Goal: Information Seeking & Learning: Check status

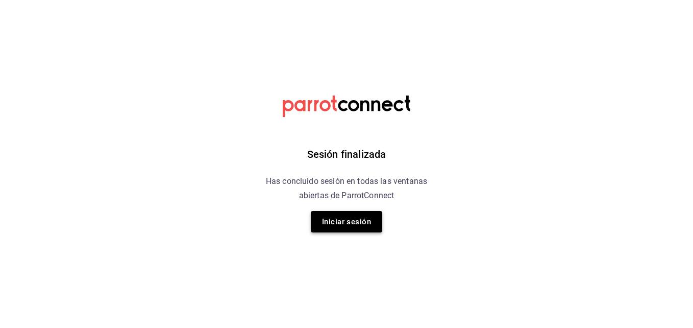
click at [363, 216] on button "Iniciar sesión" at bounding box center [346, 221] width 71 height 21
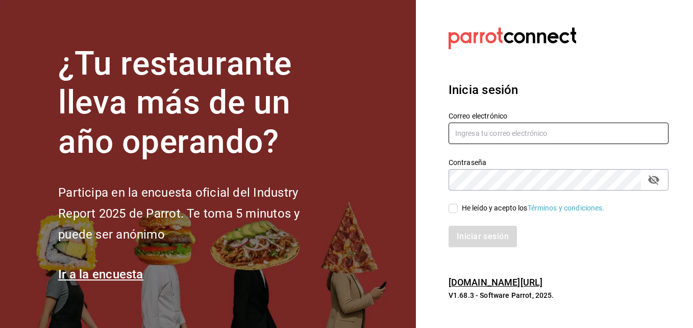
type input "[EMAIL_ADDRESS][DOMAIN_NAME]"
click at [454, 206] on input "He leído y acepto los Términos y condiciones." at bounding box center [453, 208] width 9 height 9
checkbox input "true"
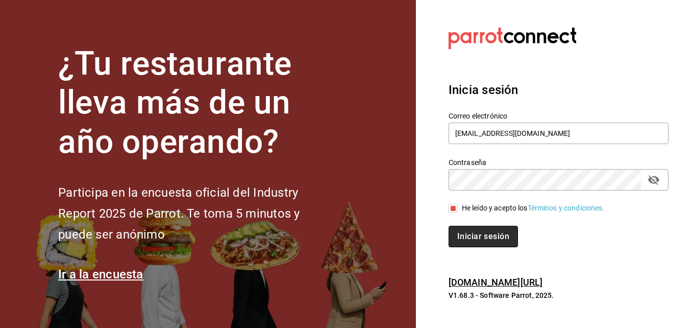
click at [471, 238] on button "Iniciar sesión" at bounding box center [483, 236] width 69 height 21
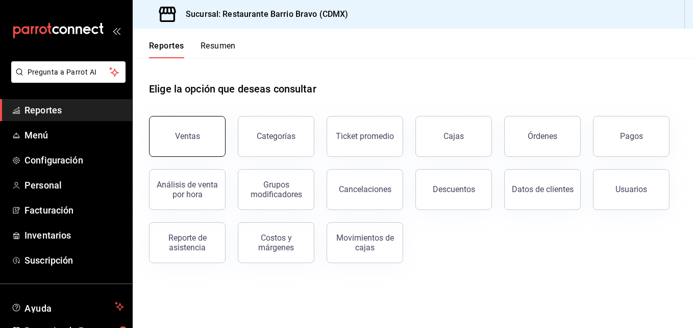
click at [198, 123] on button "Ventas" at bounding box center [187, 136] width 77 height 41
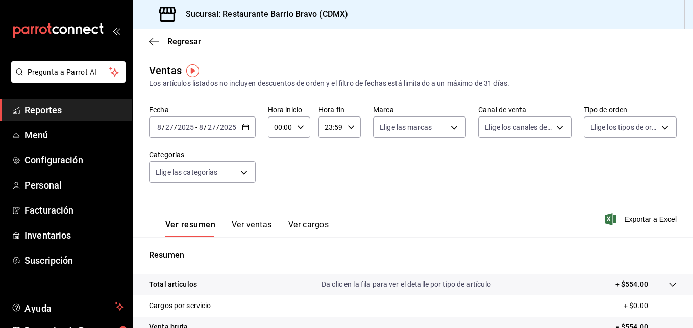
click at [210, 133] on div "2025-08-27 8 / 27 / 2025 - 2025-08-27 8 / 27 / 2025" at bounding box center [202, 126] width 107 height 21
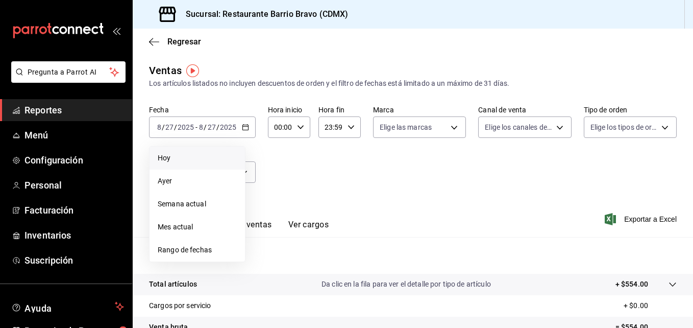
click at [177, 167] on li "Hoy" at bounding box center [197, 157] width 95 height 23
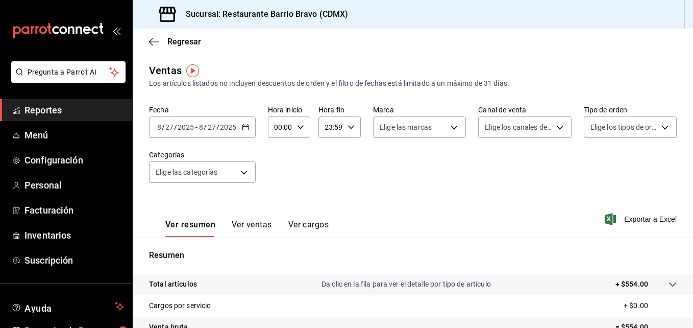
click at [188, 132] on div "2025-08-27 8 / 27 / 2025 - 2025-08-27 8 / 27 / 2025" at bounding box center [202, 126] width 107 height 21
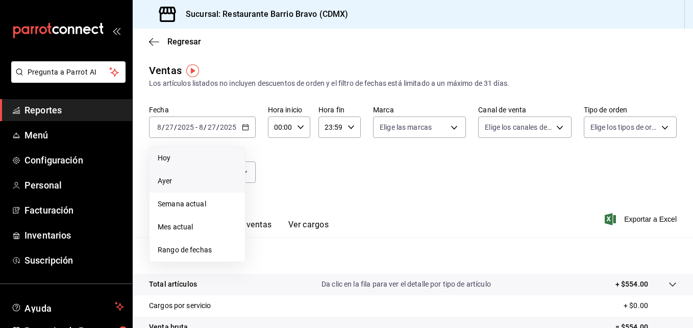
click at [178, 178] on span "Ayer" at bounding box center [197, 181] width 79 height 11
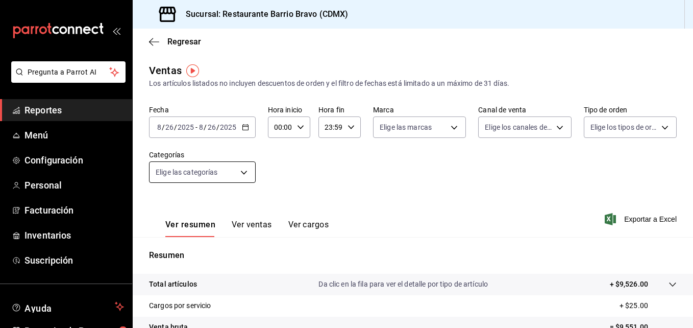
click at [235, 177] on body "Pregunta a Parrot AI Reportes Menú Configuración Personal Facturación Inventari…" at bounding box center [346, 164] width 693 height 328
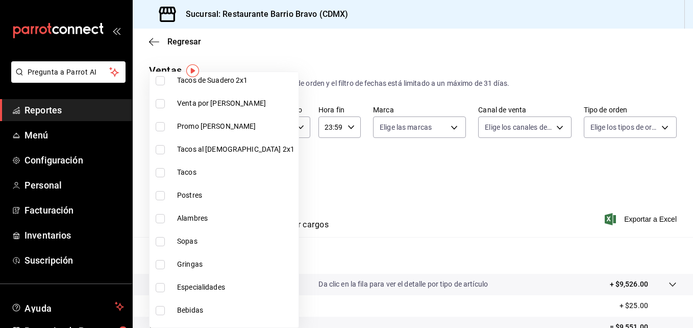
scroll to position [263, 0]
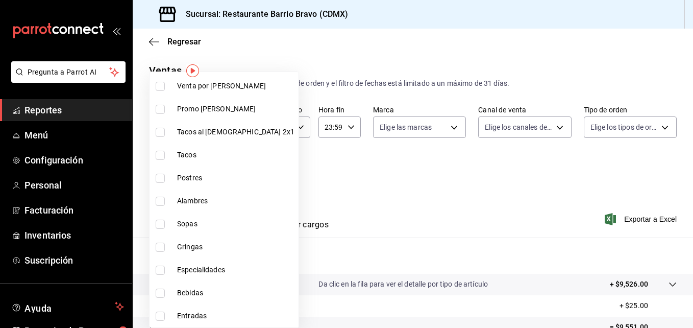
click at [162, 296] on input "checkbox" at bounding box center [160, 292] width 9 height 9
checkbox input "true"
click at [441, 170] on div at bounding box center [346, 164] width 693 height 328
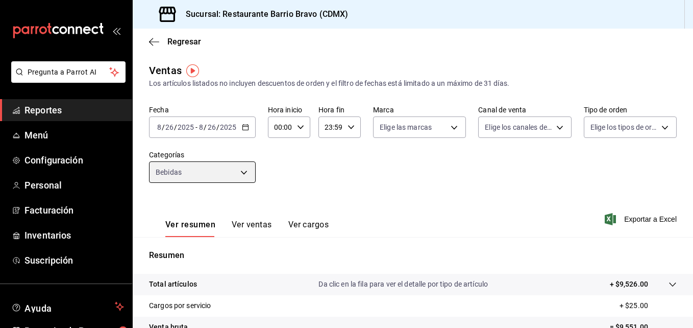
type input "7fa84fa0-b9ca-49ef-be16-7673f7613eff"
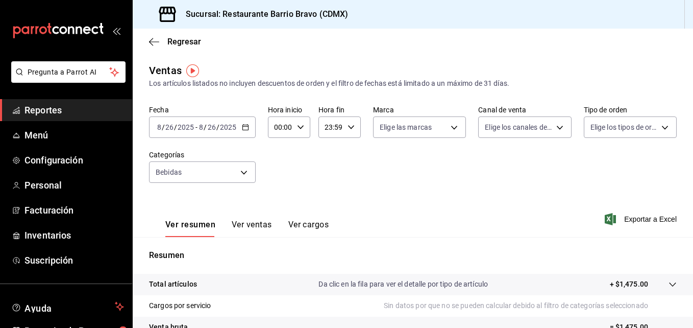
click at [252, 227] on button "Ver ventas" at bounding box center [252, 227] width 40 height 17
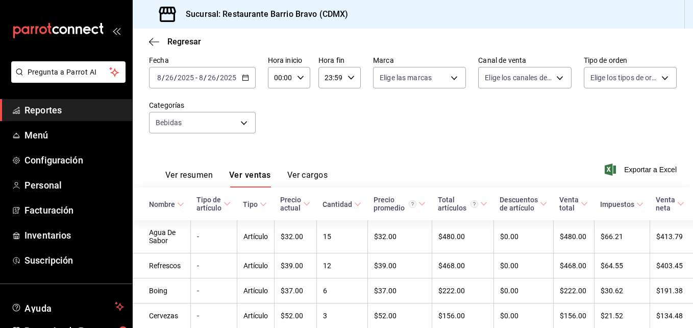
scroll to position [132, 0]
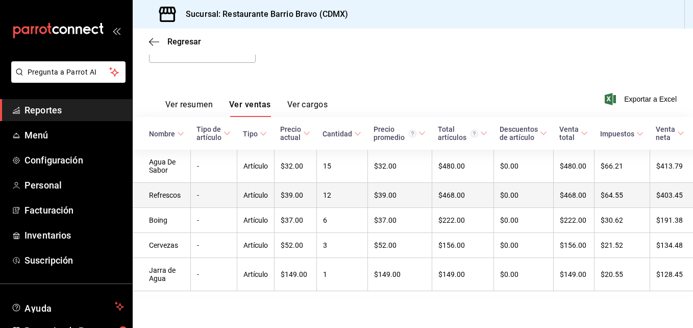
click at [245, 185] on td "Artículo" at bounding box center [255, 195] width 37 height 25
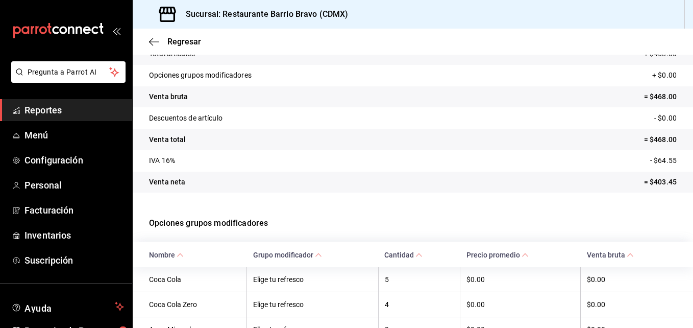
scroll to position [131, 0]
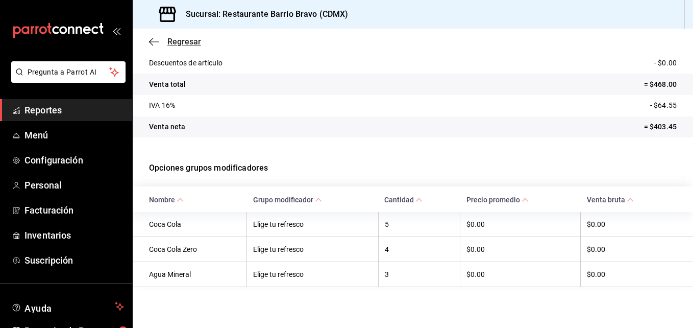
click at [164, 42] on span "Regresar" at bounding box center [175, 42] width 52 height 10
click at [157, 41] on icon "button" at bounding box center [154, 41] width 10 height 1
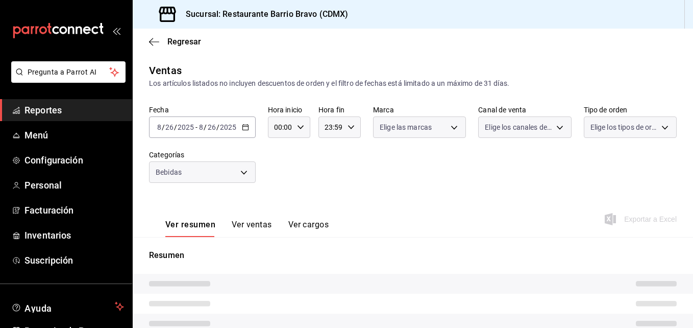
type input "7fa84fa0-b9ca-49ef-be16-7673f7613eff"
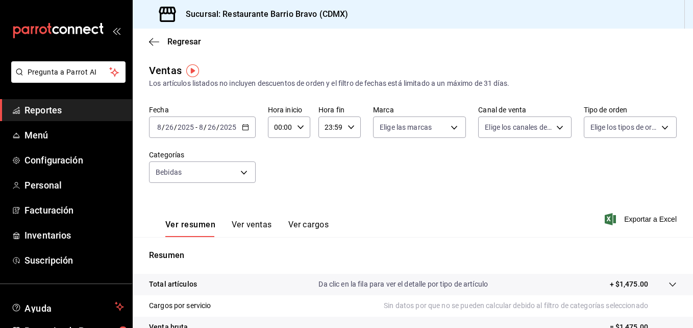
click at [245, 220] on button "Ver ventas" at bounding box center [252, 227] width 40 height 17
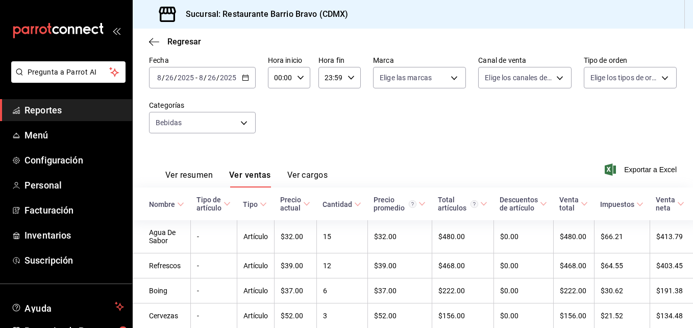
scroll to position [132, 0]
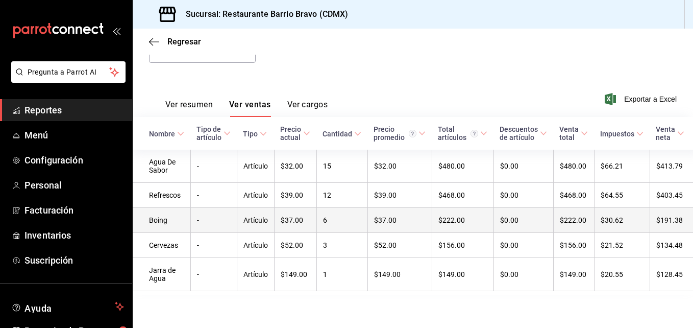
click at [245, 209] on td "Artículo" at bounding box center [255, 220] width 37 height 25
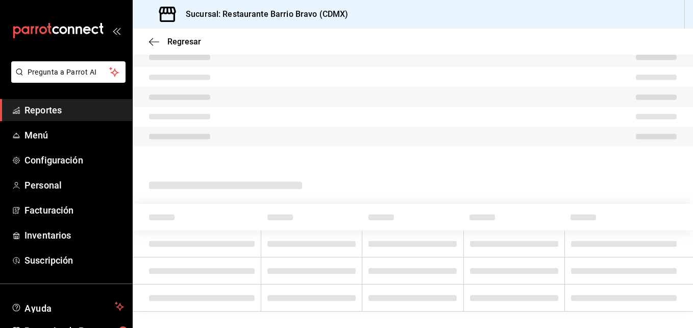
scroll to position [106, 0]
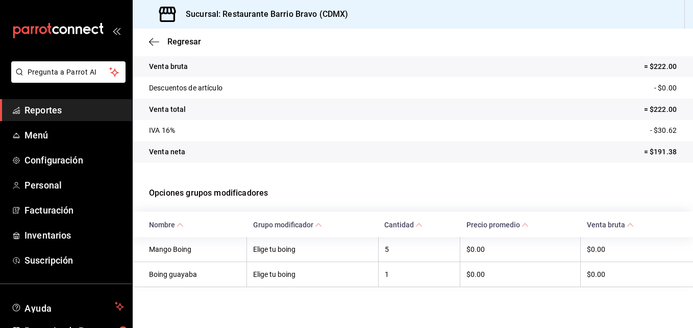
click at [157, 49] on div "Regresar" at bounding box center [413, 42] width 560 height 26
click at [157, 45] on icon "button" at bounding box center [154, 41] width 10 height 9
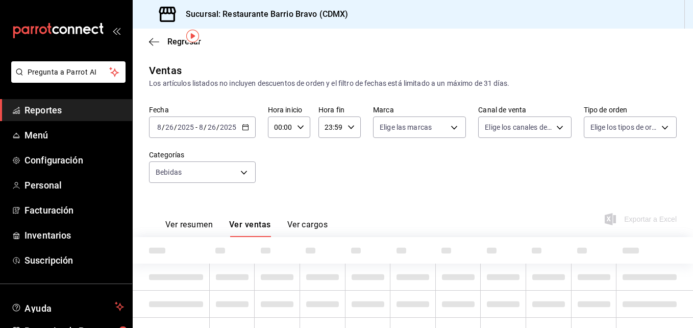
type input "7fa84fa0-b9ca-49ef-be16-7673f7613eff"
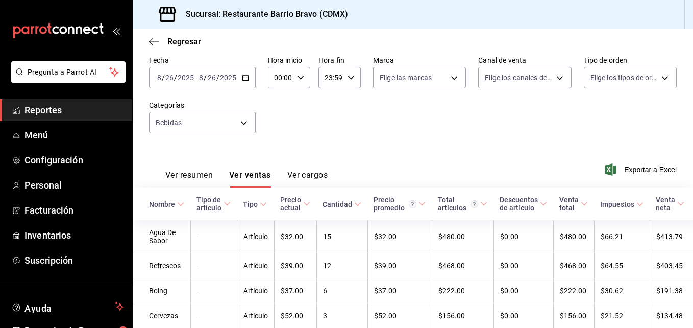
scroll to position [132, 0]
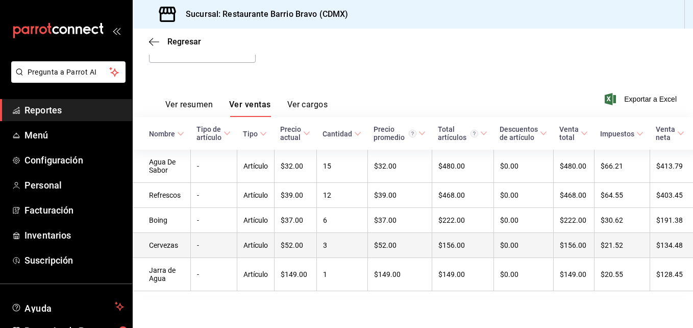
click at [239, 235] on td "Artículo" at bounding box center [255, 245] width 37 height 25
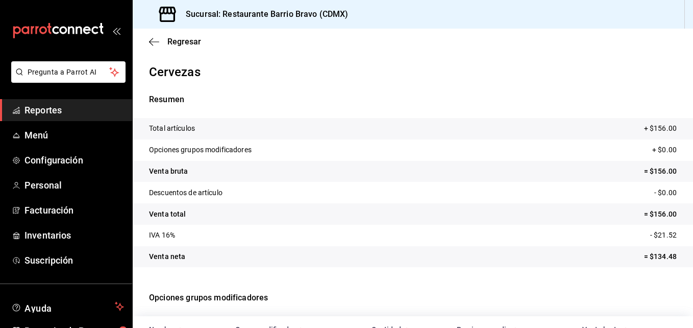
scroll to position [106, 0]
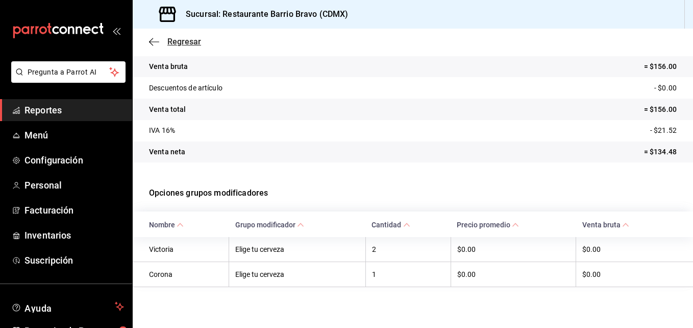
click at [153, 39] on icon "button" at bounding box center [154, 41] width 10 height 9
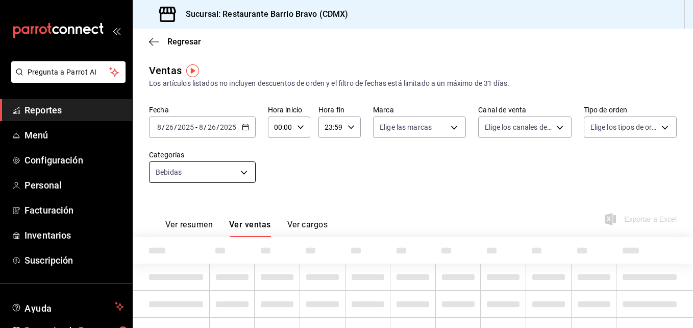
type input "7fa84fa0-b9ca-49ef-be16-7673f7613eff"
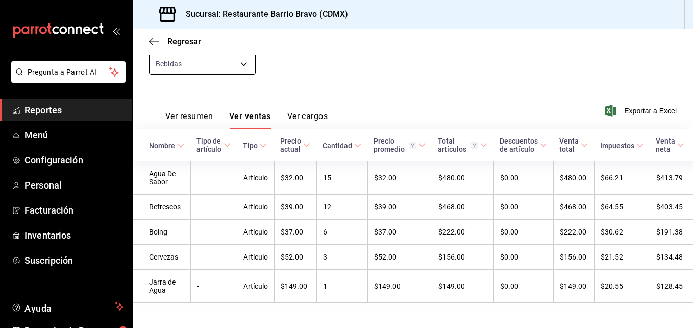
scroll to position [109, 0]
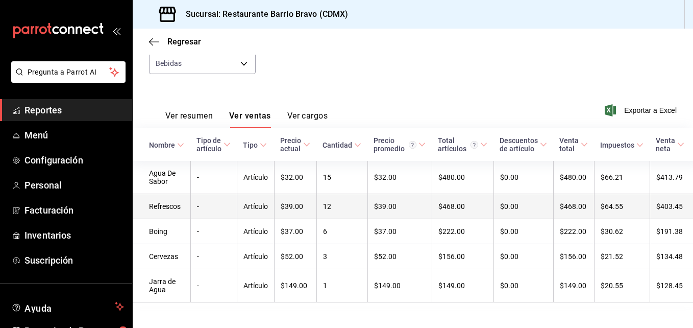
click at [205, 205] on td "-" at bounding box center [213, 206] width 46 height 25
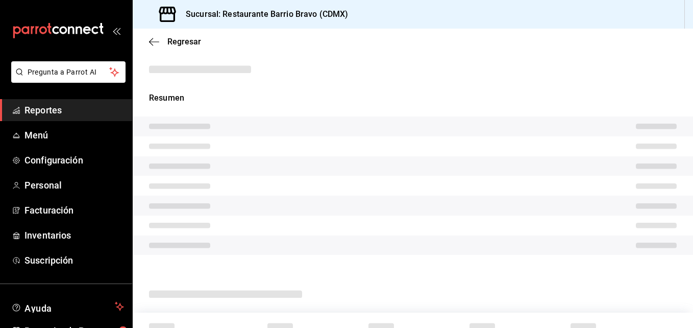
scroll to position [109, 0]
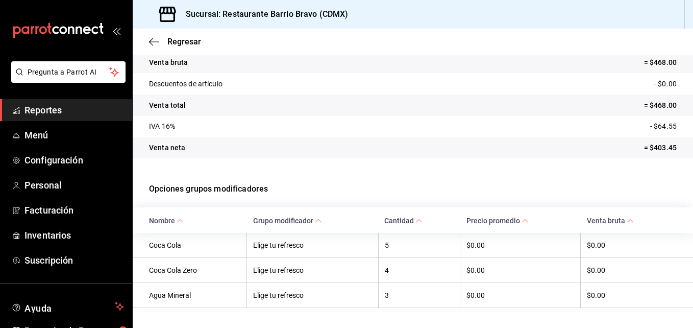
click at [182, 82] on p "Descuentos de artículo" at bounding box center [185, 84] width 73 height 11
click at [155, 41] on icon "button" at bounding box center [154, 41] width 10 height 9
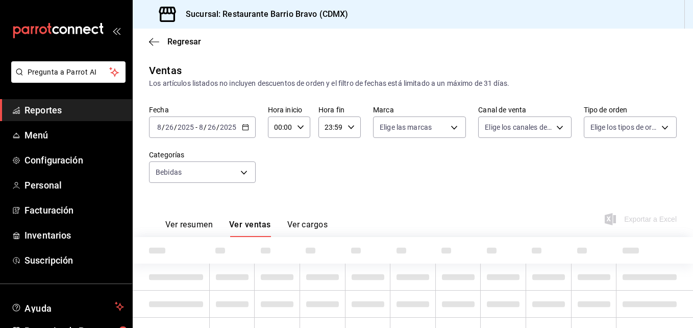
type input "7fa84fa0-b9ca-49ef-be16-7673f7613eff"
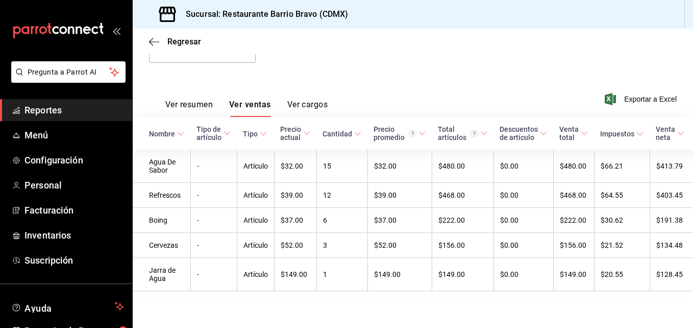
scroll to position [132, 0]
